Goal: Task Accomplishment & Management: Use online tool/utility

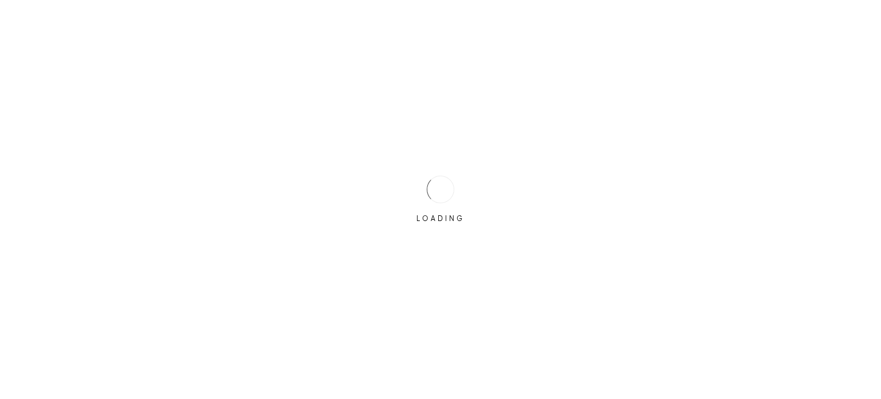
click at [396, 189] on div "LOADING" at bounding box center [440, 199] width 881 height 399
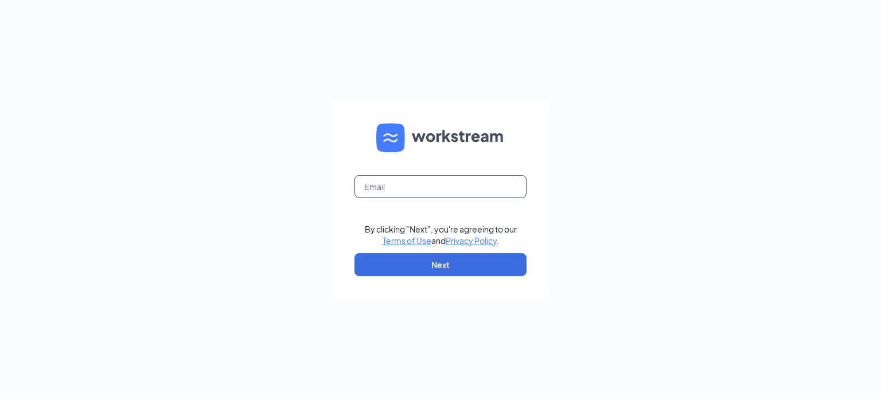
click at [394, 176] on input "text" at bounding box center [440, 186] width 172 height 23
type input "[EMAIL_ADDRESS][DOMAIN_NAME]"
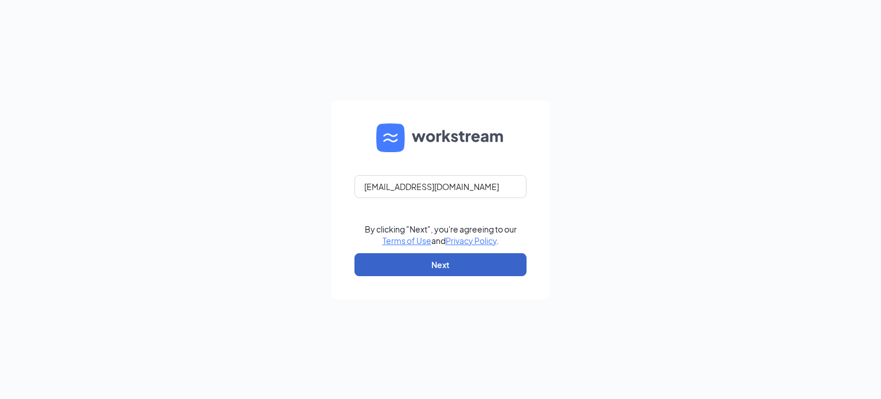
click at [458, 256] on button "Next" at bounding box center [440, 264] width 172 height 23
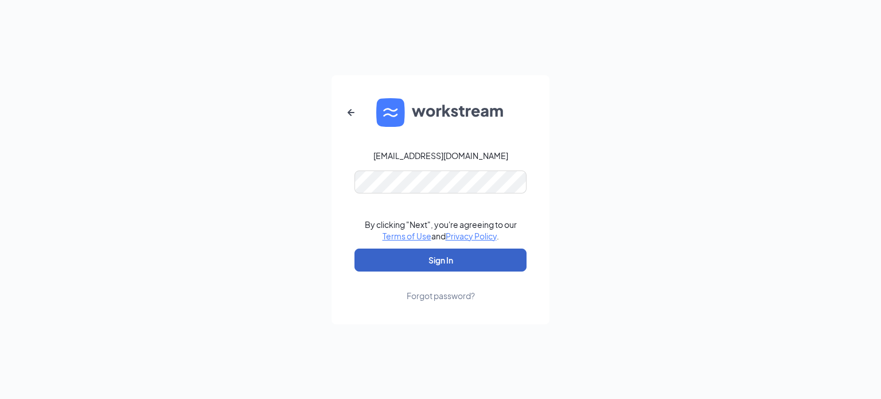
click at [455, 270] on button "Sign In" at bounding box center [440, 259] width 172 height 23
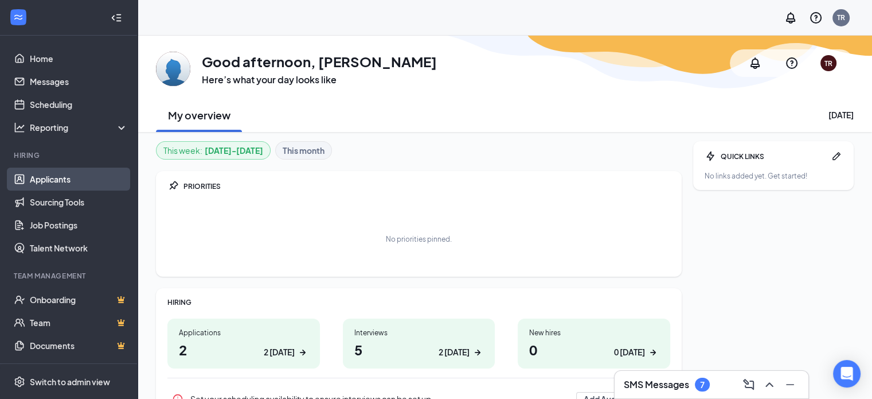
click at [31, 185] on link "Applicants" at bounding box center [79, 178] width 98 height 23
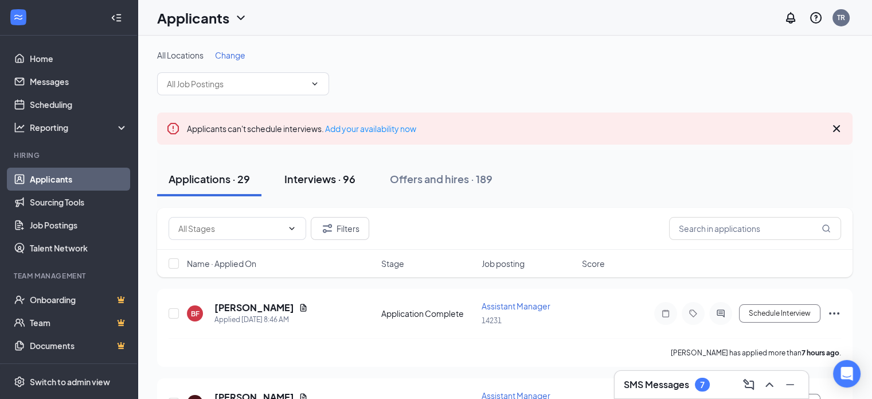
click at [339, 177] on div "Interviews · 96" at bounding box center [319, 178] width 71 height 14
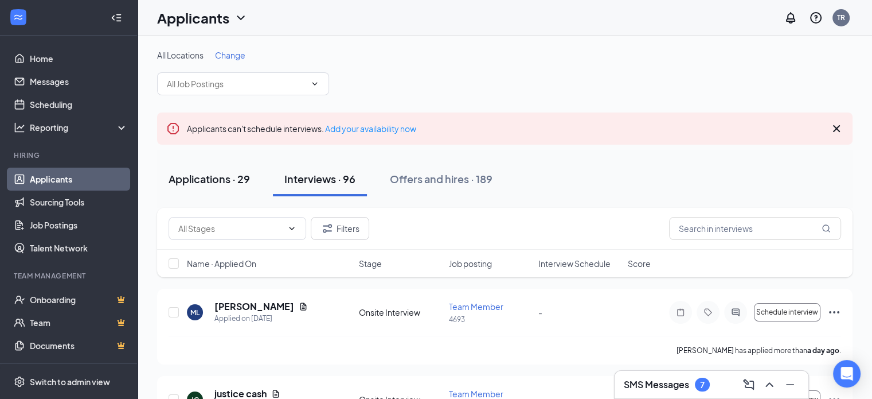
click at [221, 178] on div "Applications · 29" at bounding box center [209, 178] width 81 height 14
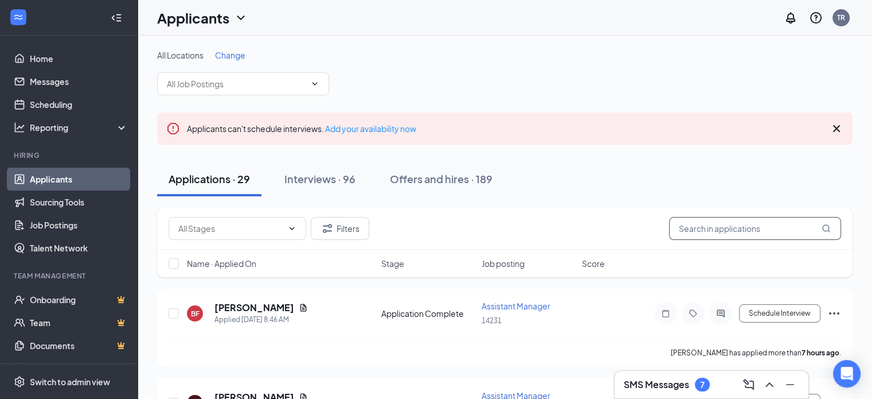
click at [723, 235] on input "text" at bounding box center [755, 228] width 172 height 23
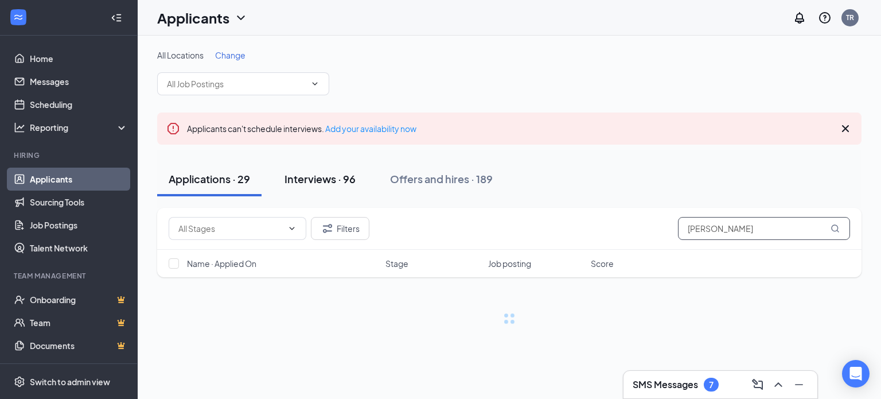
type input "jeff"
click at [330, 183] on div "Interviews · 96" at bounding box center [319, 178] width 71 height 14
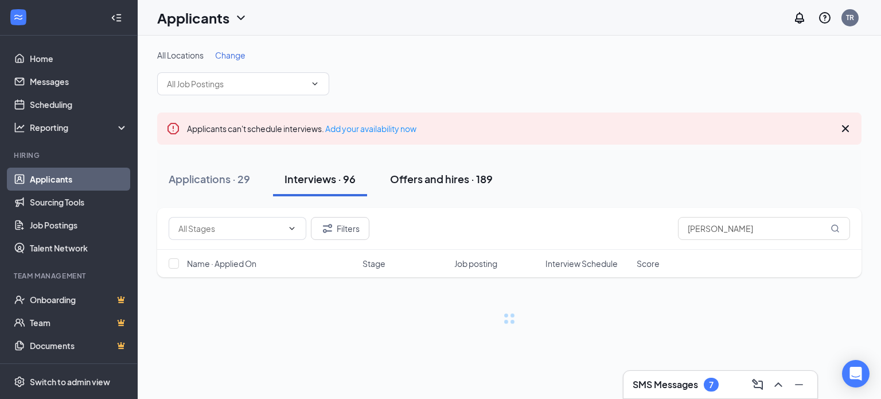
click at [416, 169] on button "Offers and hires · 189" at bounding box center [441, 179] width 126 height 34
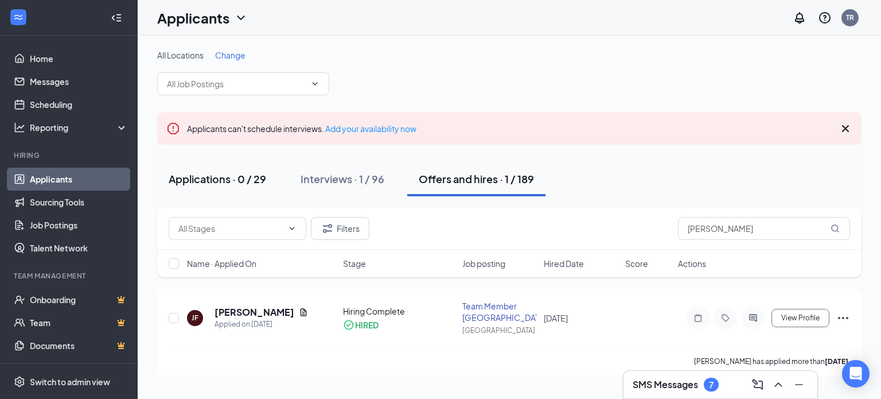
click at [245, 170] on button "Applications · 0 / 29" at bounding box center [217, 179] width 120 height 34
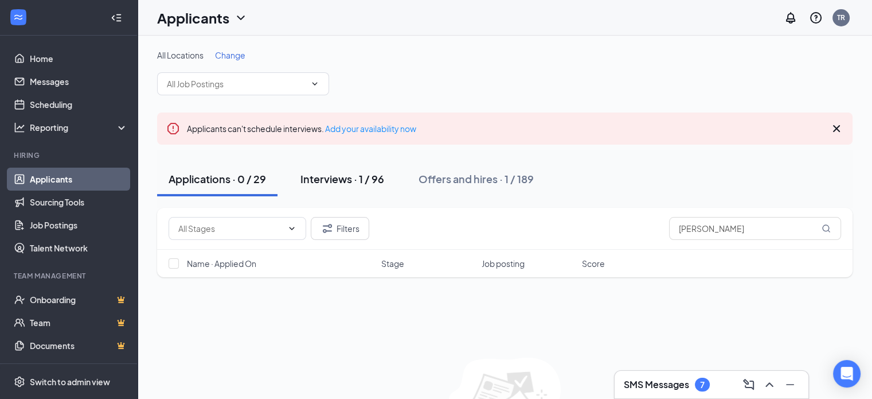
click at [353, 173] on div "Interviews · 1 / 96" at bounding box center [342, 178] width 84 height 14
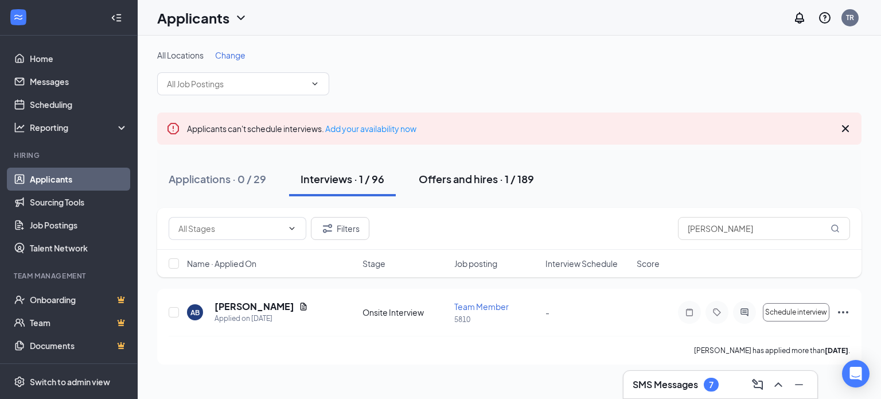
click at [459, 181] on div "Offers and hires · 1 / 189" at bounding box center [476, 178] width 115 height 14
